Goal: Understand process/instructions: Learn how to perform a task or action

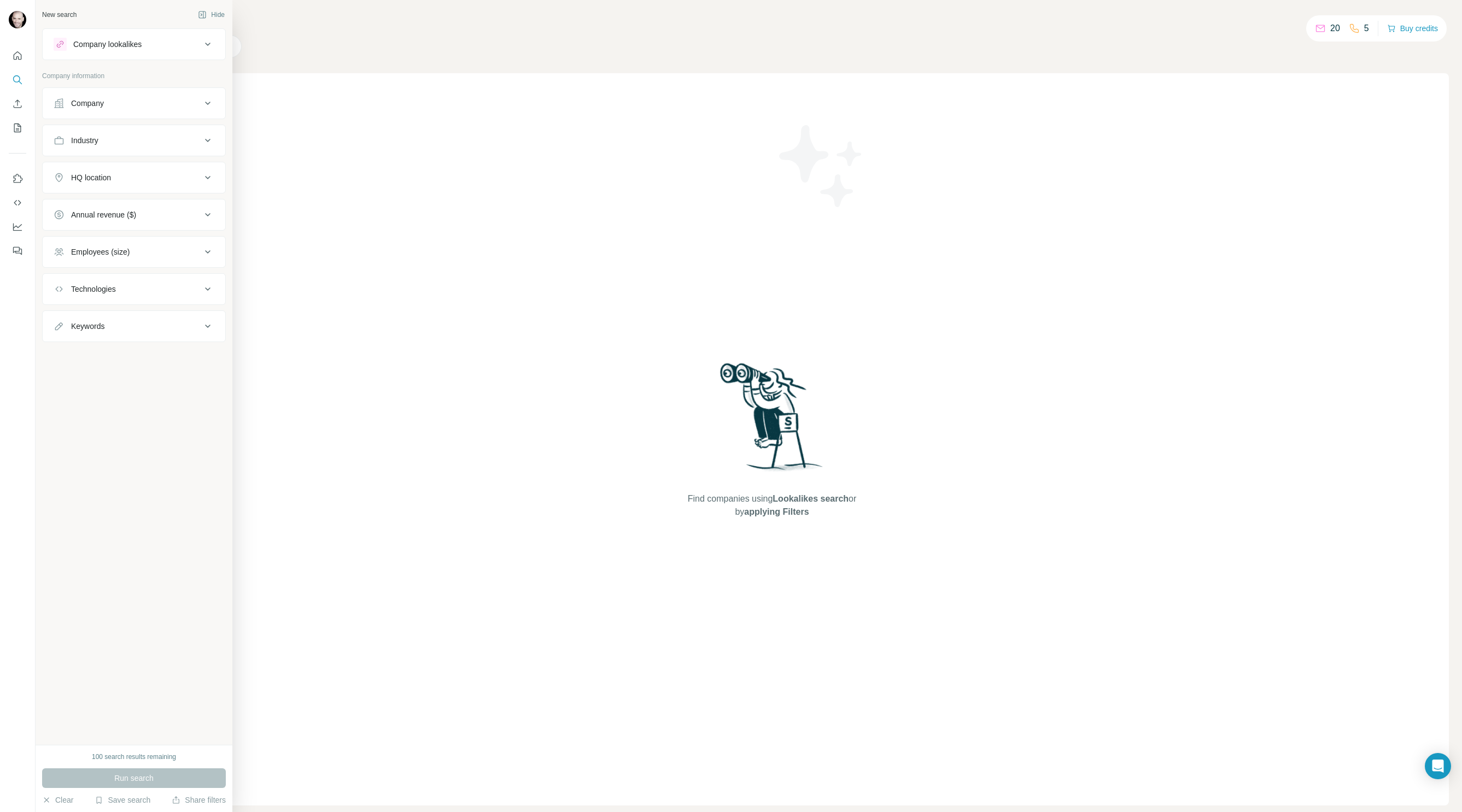
click at [84, 101] on div "Company" at bounding box center [87, 103] width 33 height 11
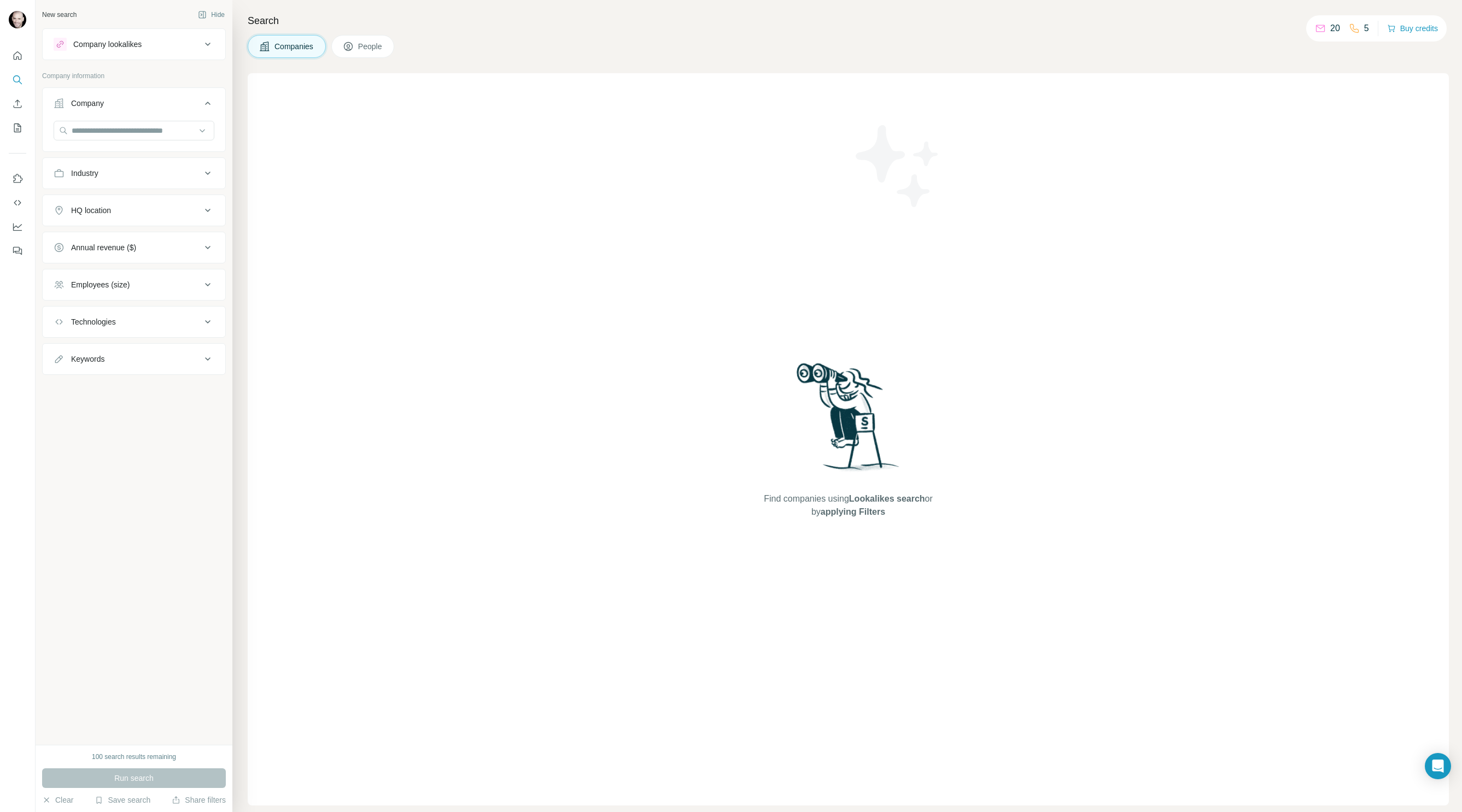
click at [122, 49] on div "Company lookalikes" at bounding box center [107, 44] width 69 height 11
click at [22, 56] on icon "Quick start" at bounding box center [17, 55] width 11 height 11
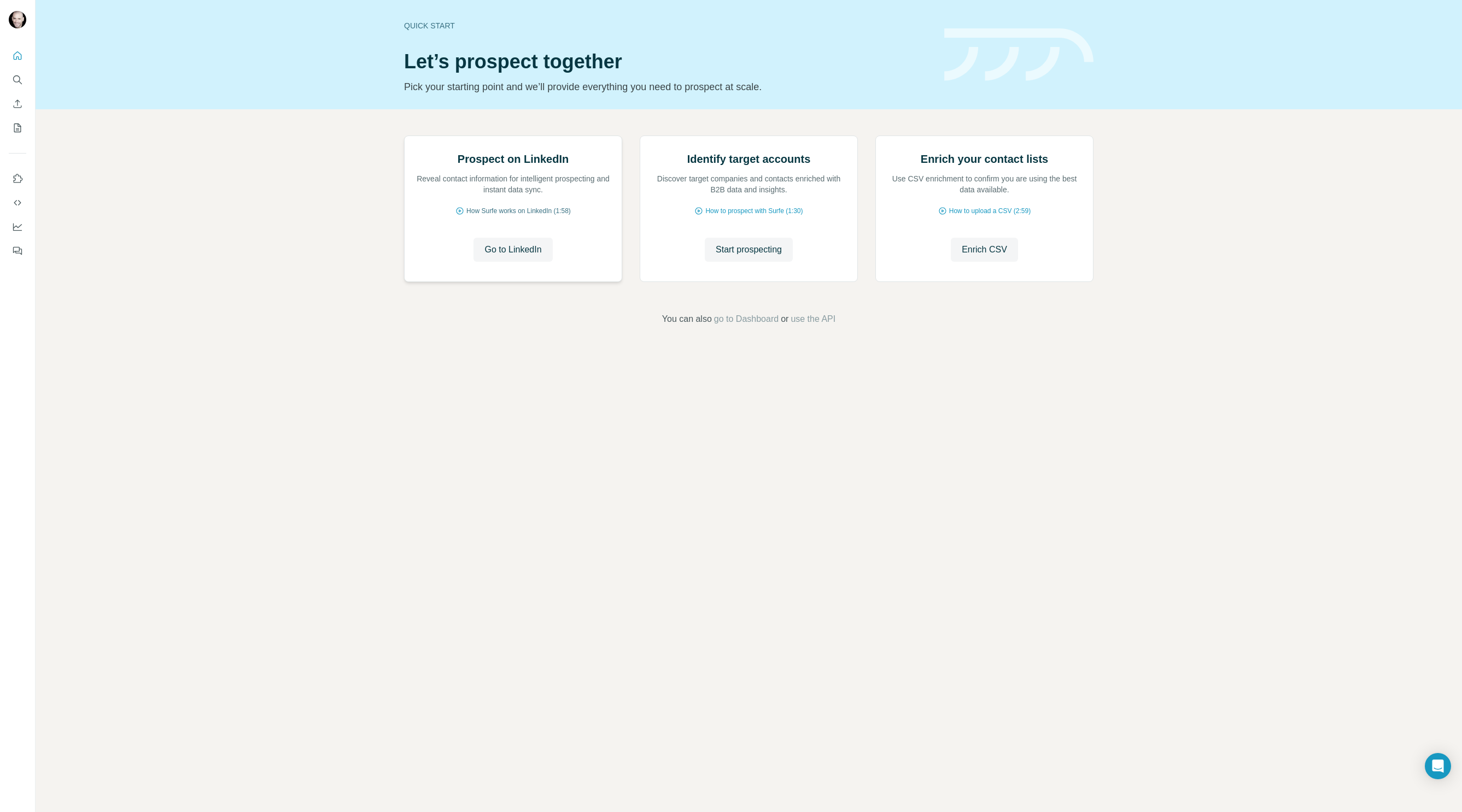
click at [523, 216] on span "How Surfe works on LinkedIn (1:58)" at bounding box center [518, 211] width 105 height 10
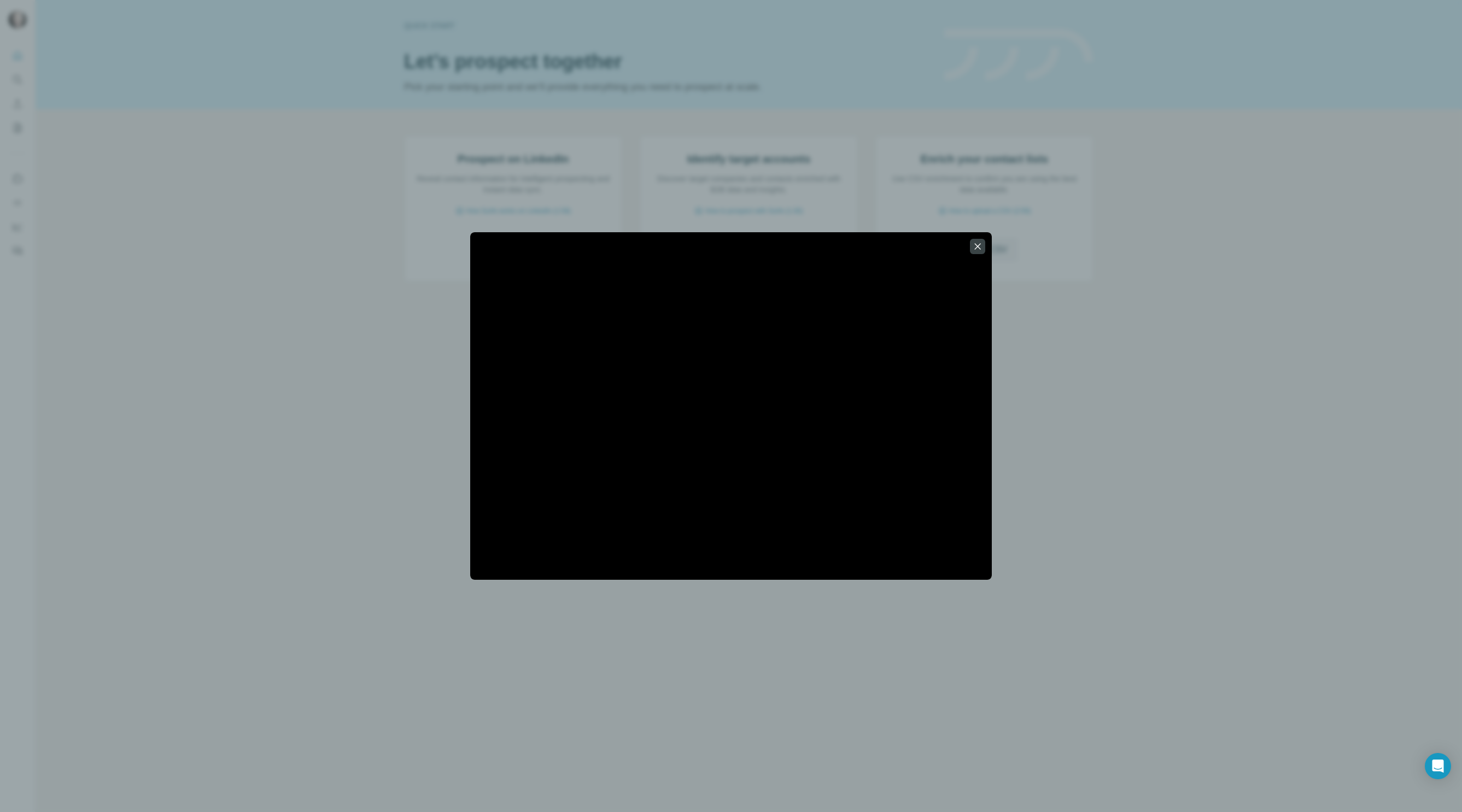
click at [411, 440] on div at bounding box center [731, 406] width 1462 height 812
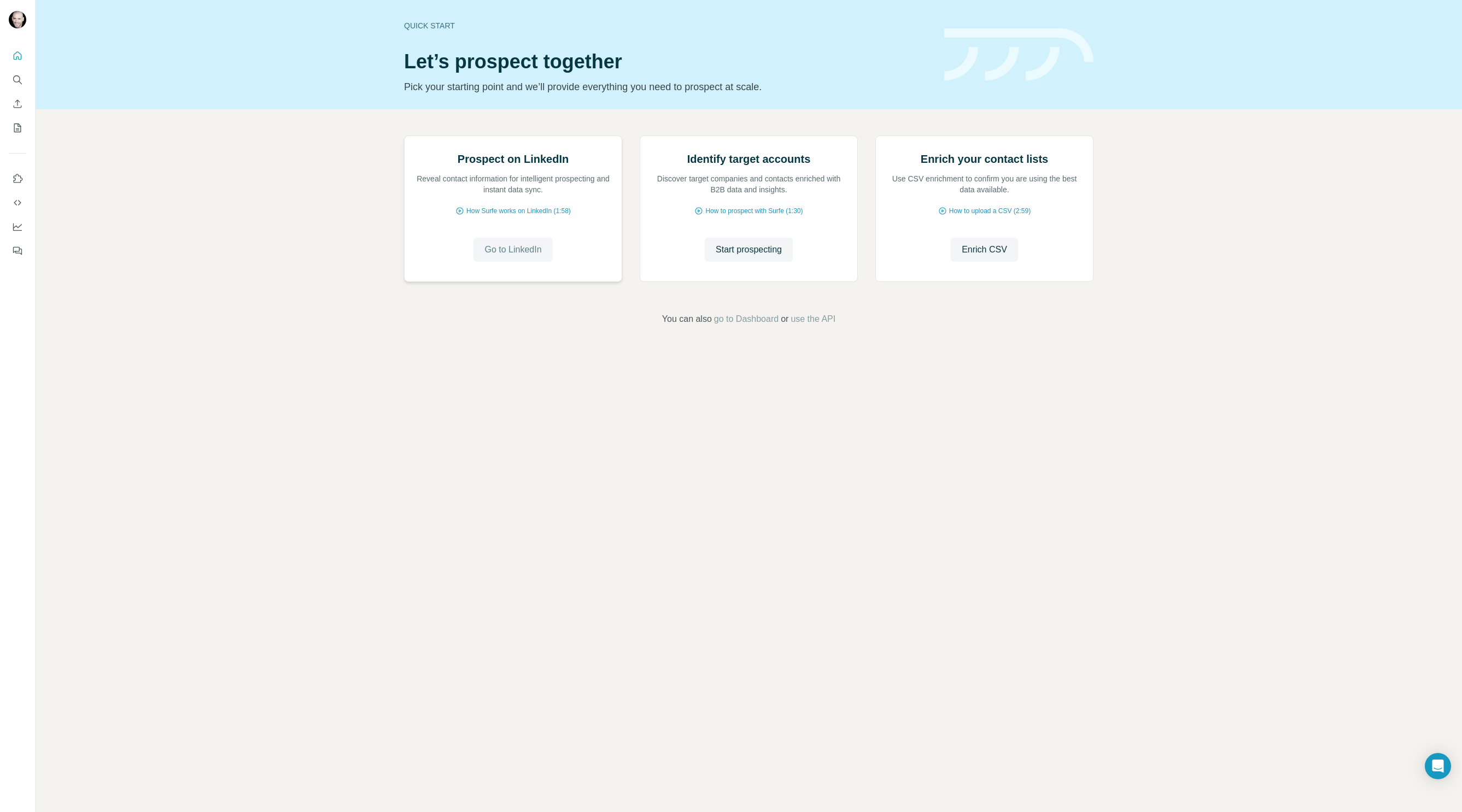
click at [505, 256] on span "Go to LinkedIn" at bounding box center [513, 250] width 57 height 13
click at [19, 181] on icon "Use Surfe on LinkedIn" at bounding box center [17, 178] width 11 height 11
